Goal: Entertainment & Leisure: Consume media (video, audio)

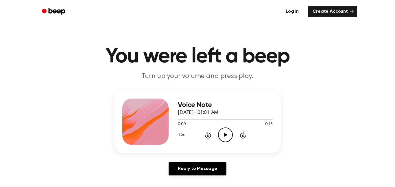
click at [226, 131] on icon "Play Audio" at bounding box center [225, 134] width 15 height 15
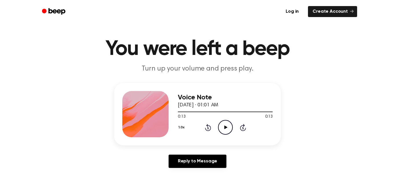
click at [231, 170] on div "Reply to Message" at bounding box center [197, 164] width 166 height 18
click at [342, 15] on link "Create Account" at bounding box center [332, 11] width 49 height 11
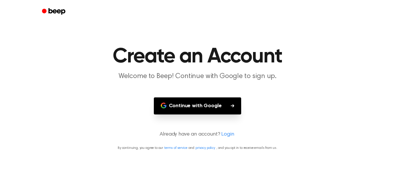
click at [238, 106] on button "Continue with Google" at bounding box center [198, 105] width 88 height 17
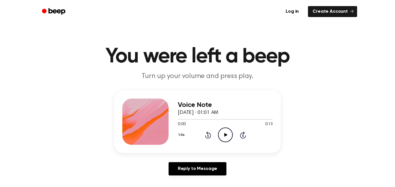
scroll to position [8, 0]
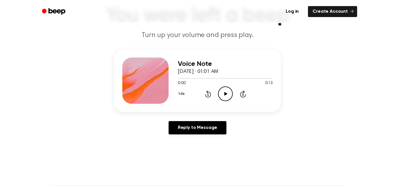
scroll to position [21, 0]
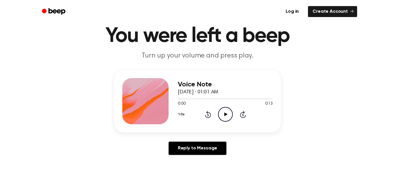
click at [227, 116] on icon "Play Audio" at bounding box center [225, 114] width 15 height 15
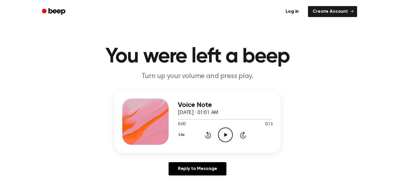
click at [220, 133] on icon "Play Audio" at bounding box center [225, 134] width 15 height 15
click at [225, 133] on icon "Play Audio" at bounding box center [225, 134] width 15 height 15
click at [225, 133] on icon "Pause Audio" at bounding box center [225, 134] width 15 height 15
click at [224, 133] on icon at bounding box center [225, 135] width 3 height 4
click at [223, 133] on icon "Pause Audio" at bounding box center [225, 134] width 15 height 15
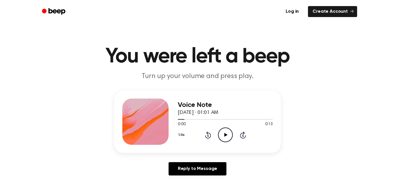
click at [223, 133] on icon "Play Audio" at bounding box center [225, 134] width 15 height 15
click at [223, 133] on icon "Pause Audio" at bounding box center [225, 134] width 15 height 15
drag, startPoint x: 223, startPoint y: 133, endPoint x: 220, endPoint y: 93, distance: 40.5
click at [220, 93] on div "Voice Note August 26, 2025 · 01:01 AM 0:01 0:13 Your browser does not support t…" at bounding box center [197, 121] width 166 height 62
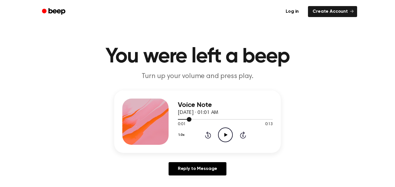
click at [225, 127] on div "0:01 0:13" at bounding box center [225, 124] width 95 height 6
click at [225, 137] on icon "Play Audio" at bounding box center [225, 134] width 15 height 15
click at [207, 131] on icon "Rewind 5 seconds" at bounding box center [208, 135] width 6 height 8
click at [208, 136] on icon at bounding box center [207, 135] width 1 height 2
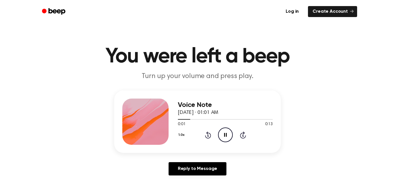
click at [207, 133] on icon at bounding box center [208, 134] width 6 height 7
click at [227, 136] on icon "Play Audio" at bounding box center [225, 134] width 15 height 15
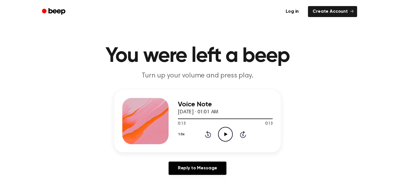
click at [228, 135] on icon "Play Audio" at bounding box center [225, 134] width 15 height 15
click at [224, 131] on icon "Play Audio" at bounding box center [225, 134] width 15 height 15
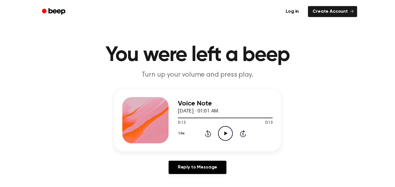
click at [225, 129] on icon "Play Audio" at bounding box center [225, 133] width 15 height 15
click at [226, 129] on icon "Play Audio" at bounding box center [225, 133] width 15 height 15
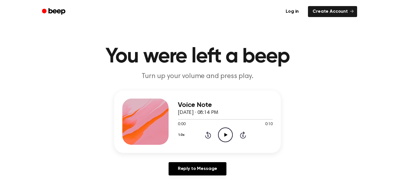
click at [225, 127] on div "0:00 0:10" at bounding box center [225, 124] width 95 height 6
click at [232, 128] on icon "Play Audio" at bounding box center [225, 134] width 15 height 15
click at [227, 137] on icon "Play Audio" at bounding box center [225, 134] width 15 height 15
click at [222, 130] on icon "Play Audio" at bounding box center [225, 134] width 15 height 15
click at [220, 136] on icon "Play Audio" at bounding box center [225, 134] width 15 height 15
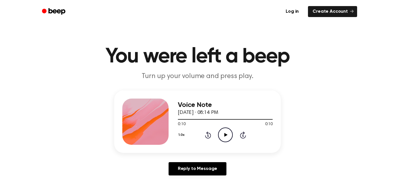
click at [229, 137] on icon "Play Audio" at bounding box center [225, 134] width 15 height 15
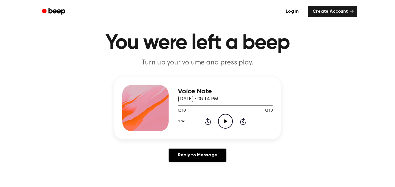
scroll to position [16, 0]
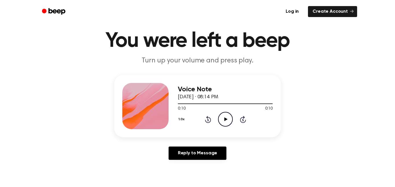
click at [227, 120] on icon at bounding box center [225, 119] width 3 height 4
click at [219, 116] on icon "Play Audio" at bounding box center [225, 119] width 15 height 15
click at [220, 120] on icon "Play Audio" at bounding box center [225, 119] width 15 height 15
click at [232, 112] on div "0:10 0:10" at bounding box center [225, 109] width 95 height 6
click at [227, 113] on icon "Play Audio" at bounding box center [225, 119] width 15 height 15
